Goal: Find specific page/section: Find specific page/section

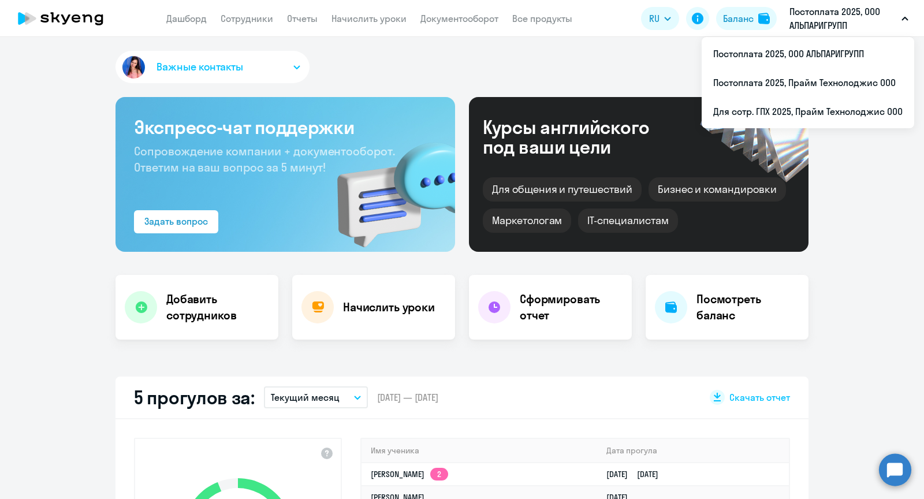
select select "30"
click at [791, 104] on li "Для сотр. ГПХ 2025, Прайм Технолоджис ООО" at bounding box center [807, 111] width 212 height 29
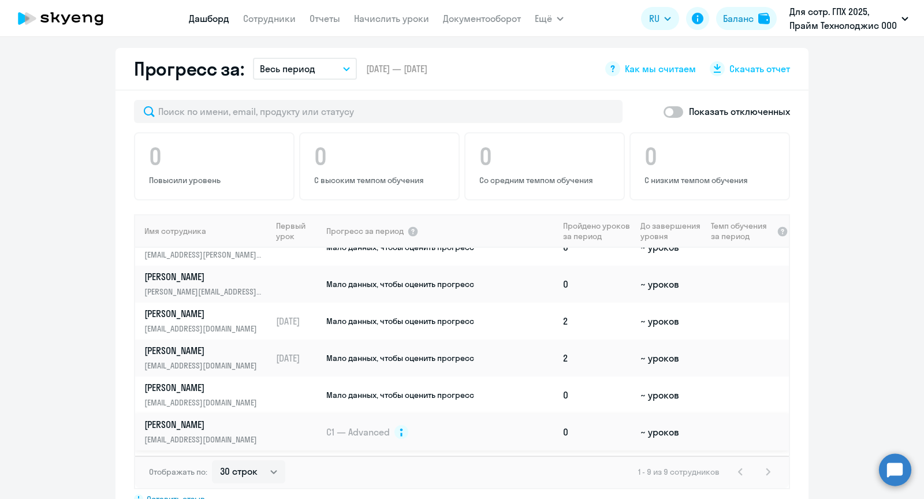
scroll to position [124, 0]
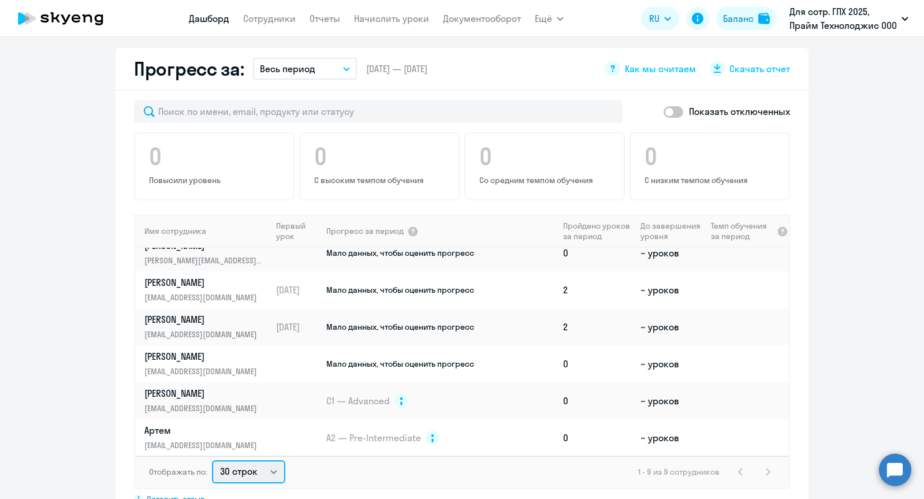
click at [242, 470] on select "30 строк 50 строк 100 строк" at bounding box center [248, 471] width 73 height 23
click at [212, 460] on select "30 строк 50 строк 100 строк" at bounding box center [248, 471] width 73 height 23
click at [237, 464] on select "30 строк 50 строк 100 строк" at bounding box center [248, 471] width 73 height 23
select select "50"
click at [212, 460] on select "30 строк 50 строк 100 строк" at bounding box center [248, 471] width 73 height 23
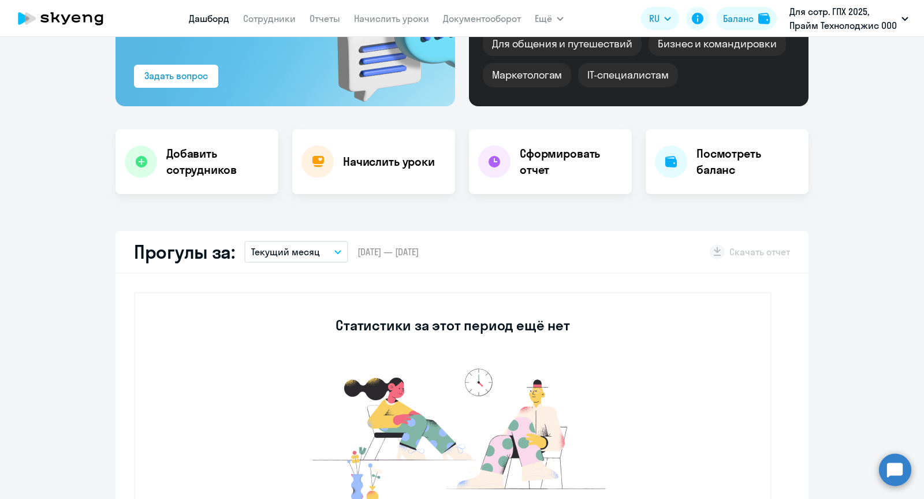
scroll to position [145, 0]
